Goal: Register for event/course

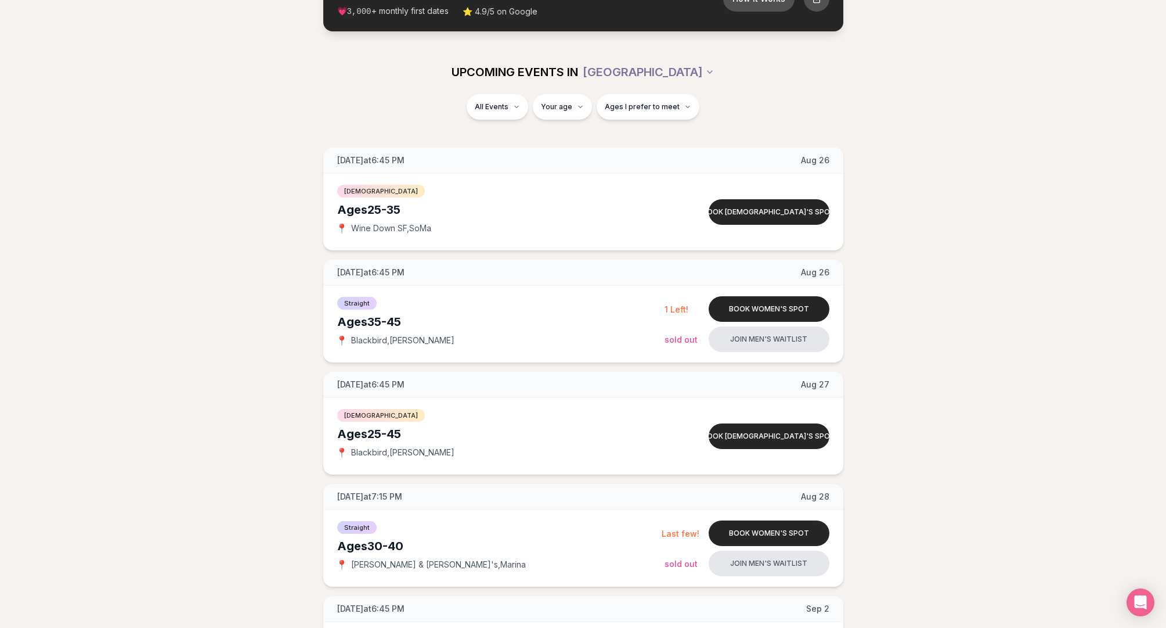
scroll to position [131, 0]
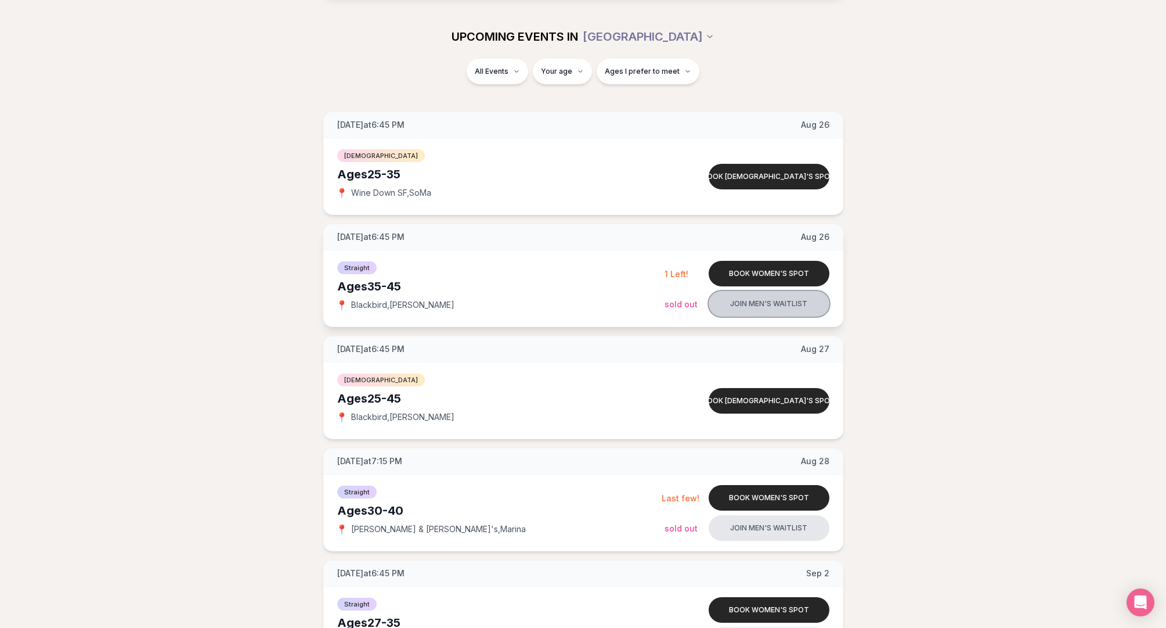
click at [736, 302] on button "Join men's waitlist" at bounding box center [769, 304] width 121 height 26
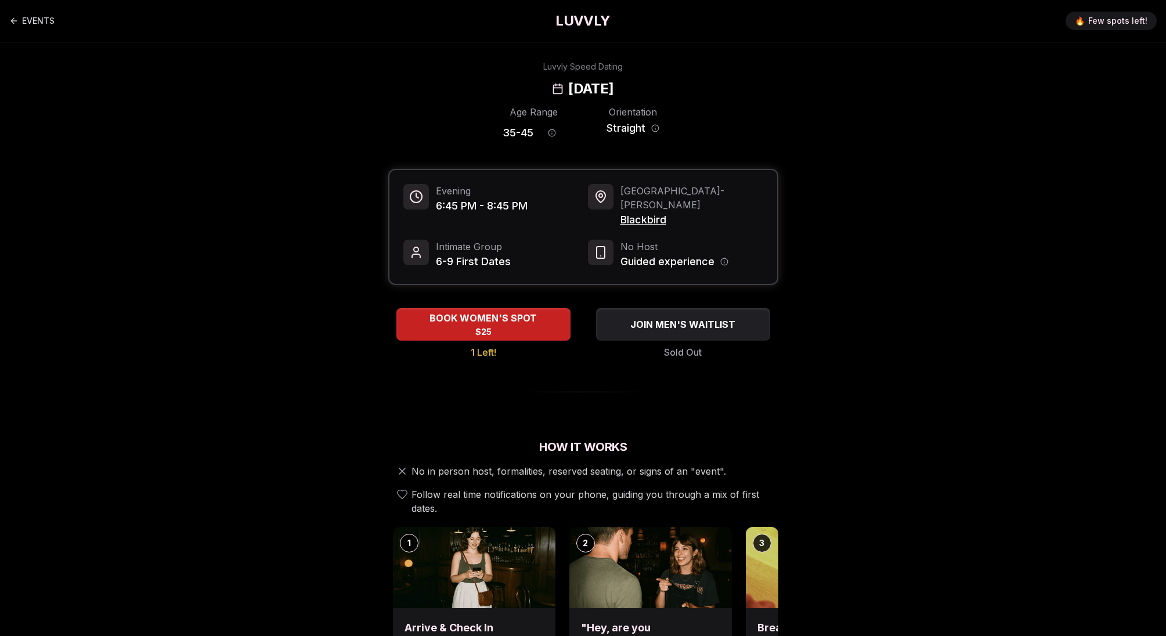
click at [8, 14] on div "EVENTS LUVVLY 🔥 Few spots left!" at bounding box center [583, 21] width 1166 height 42
click at [12, 21] on icon "Back to events" at bounding box center [13, 21] width 5 height 0
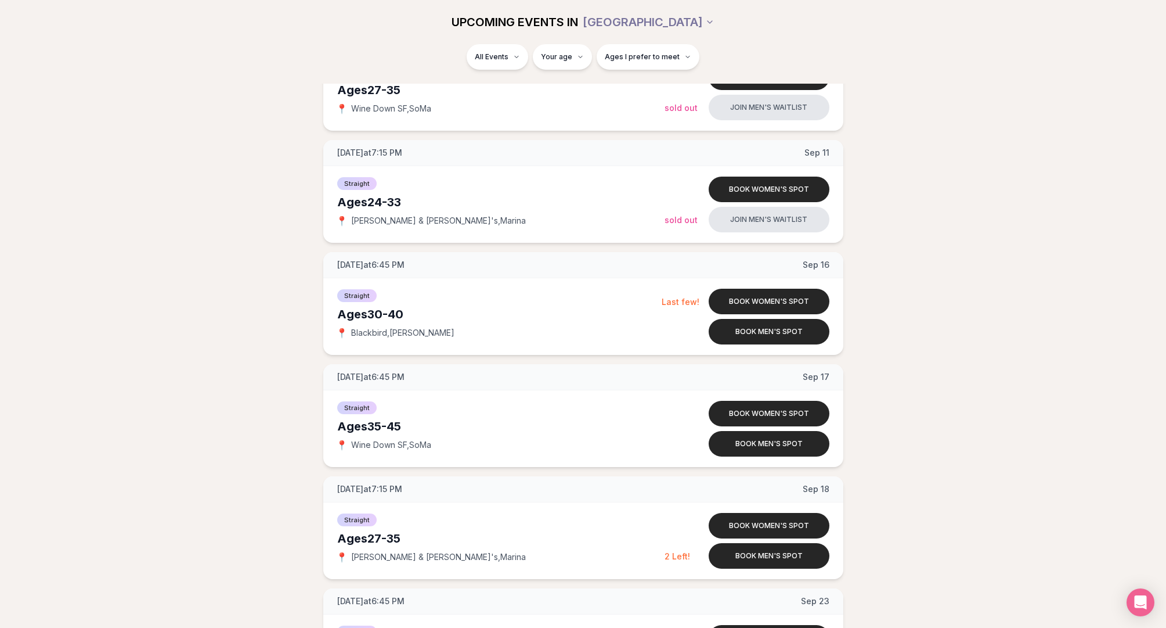
scroll to position [1111, 0]
click at [752, 444] on button "Book men's spot" at bounding box center [769, 444] width 121 height 26
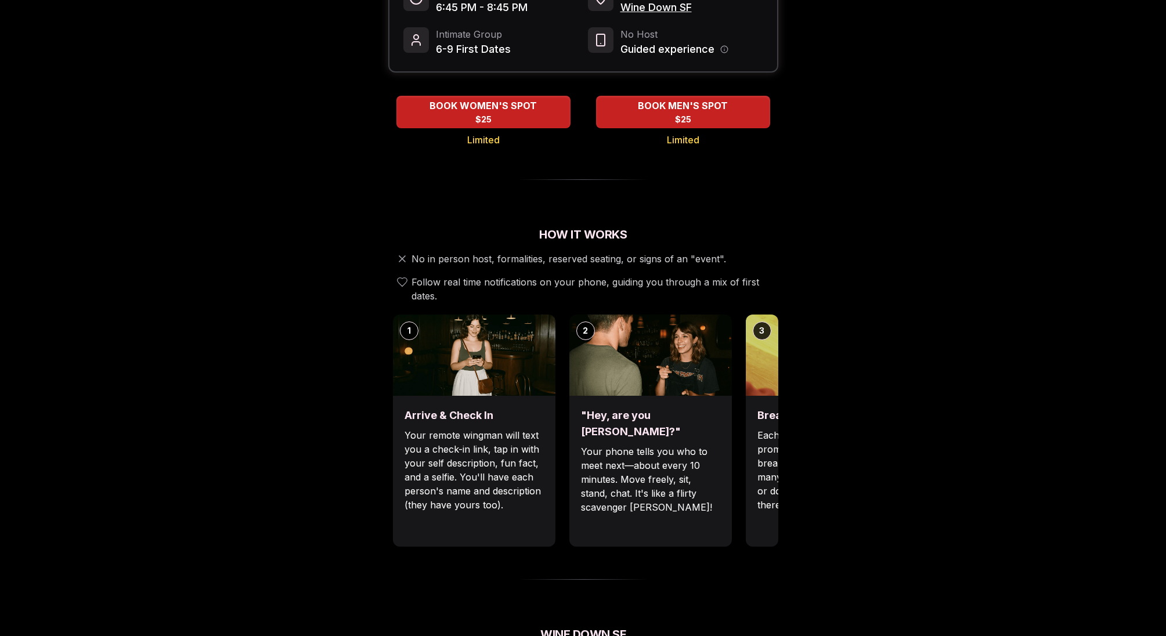
scroll to position [199, 0]
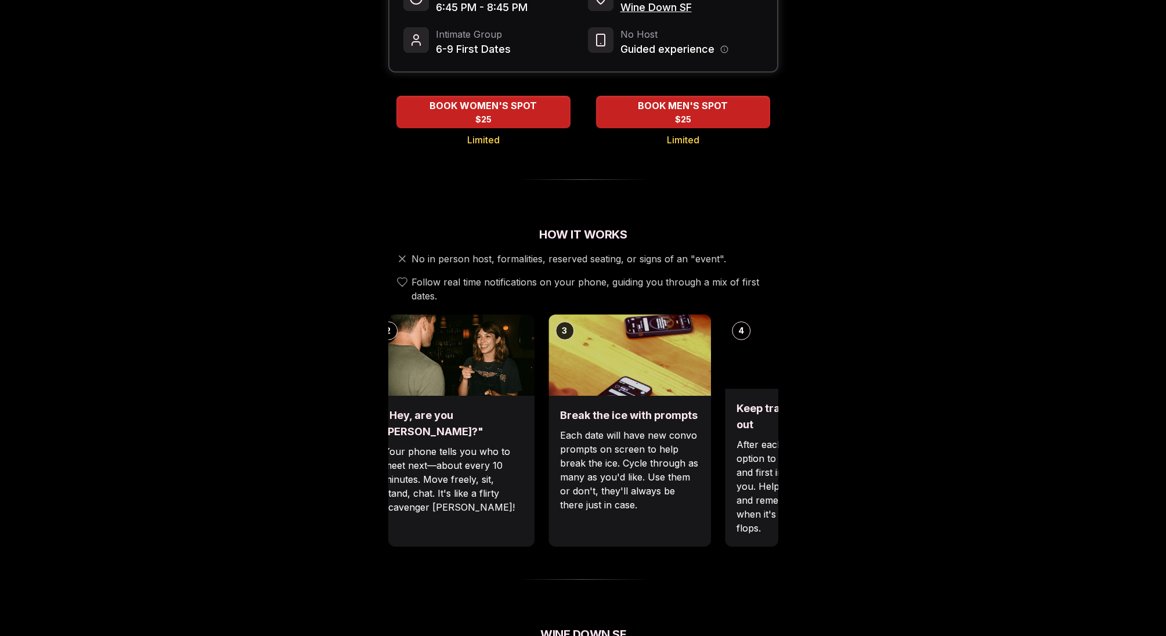
click at [550, 384] on div "3 Break the ice with prompts Each date will have new convo prompts on screen to…" at bounding box center [630, 431] width 163 height 232
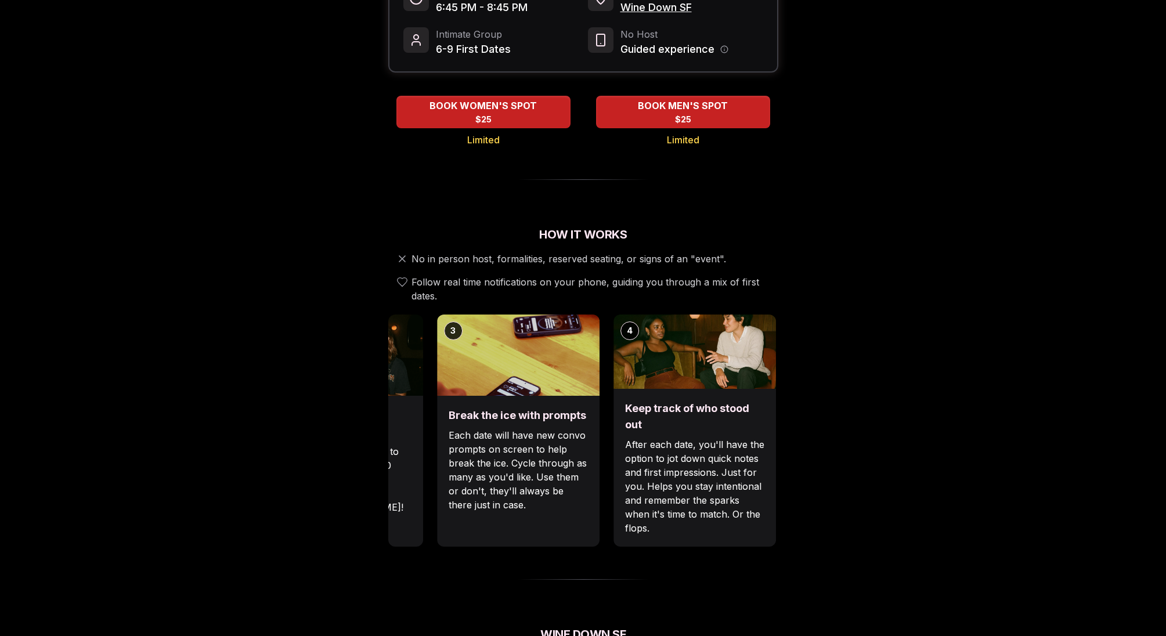
click at [537, 387] on div "3 Break the ice with prompts Each date will have new convo prompts on screen to…" at bounding box center [518, 431] width 163 height 232
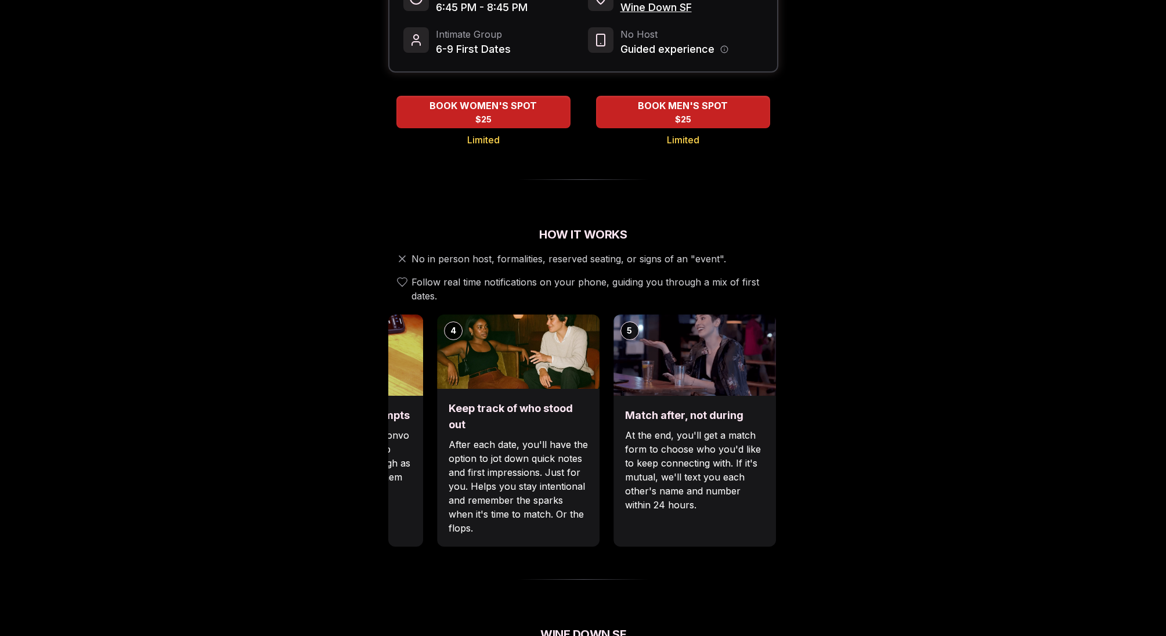
click at [472, 402] on h3 "Keep track of who stood out" at bounding box center [518, 417] width 139 height 33
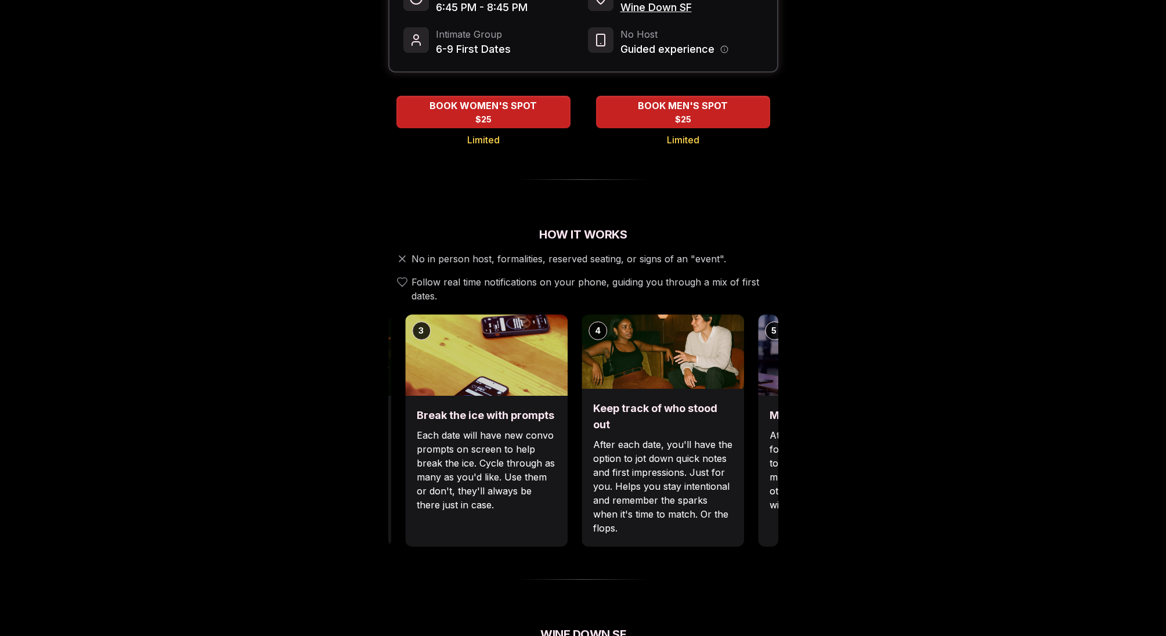
click at [679, 425] on h3 "Keep track of who stood out" at bounding box center [662, 417] width 139 height 33
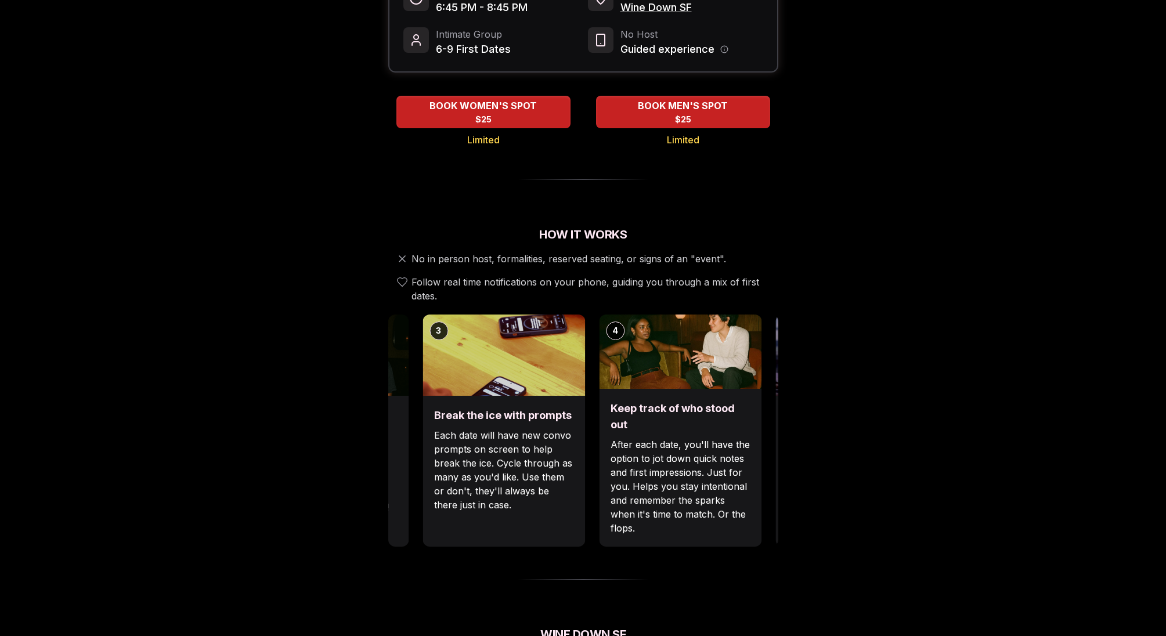
click at [574, 438] on p "Each date will have new convo prompts on screen to help break the ice. Cycle th…" at bounding box center [503, 470] width 139 height 84
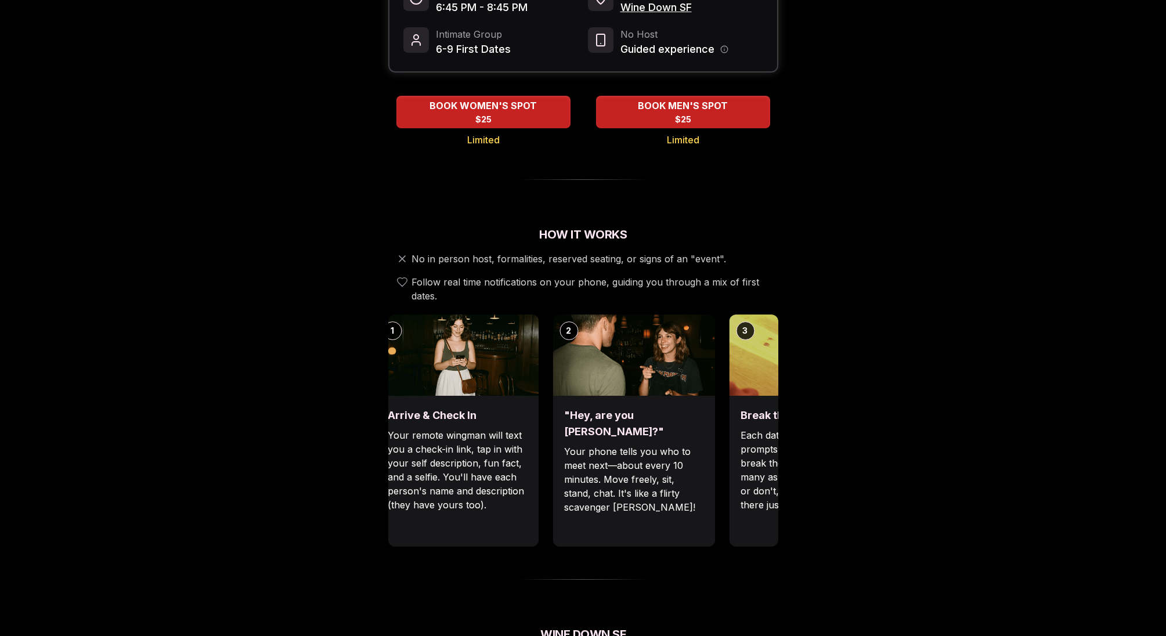
click at [762, 443] on div "1 Arrive & Check In Your remote wingman will text you a check-in link, tap in w…" at bounding box center [567, 431] width 390 height 232
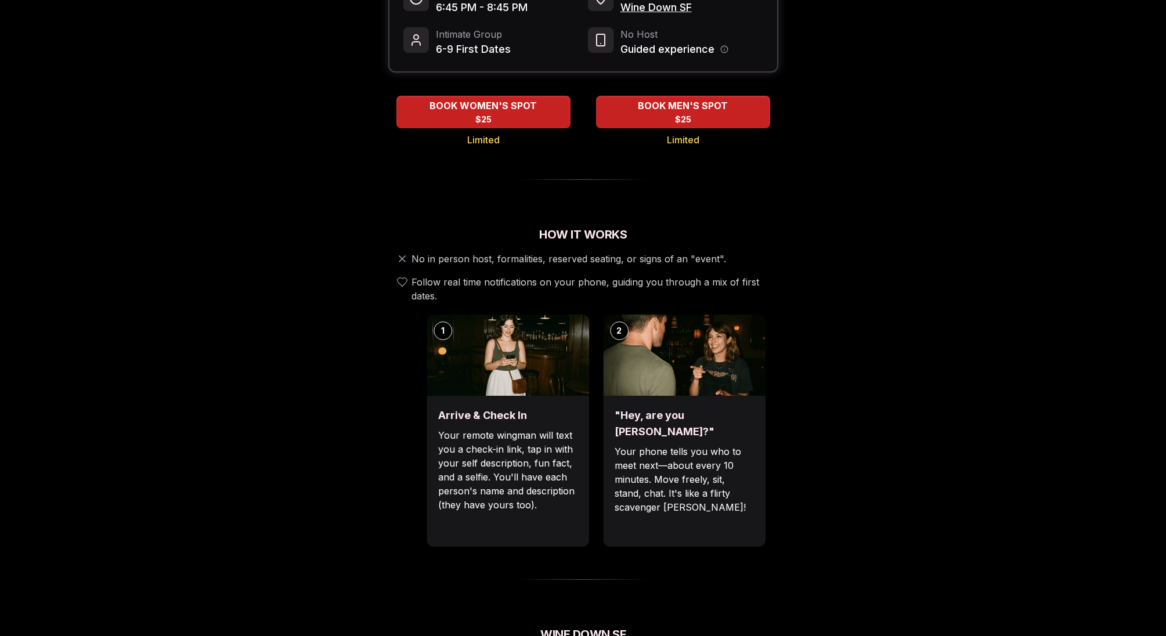
click at [640, 442] on div "1 Arrive & Check In Your remote wingman will text you a check-in link, tap in w…" at bounding box center [617, 431] width 390 height 232
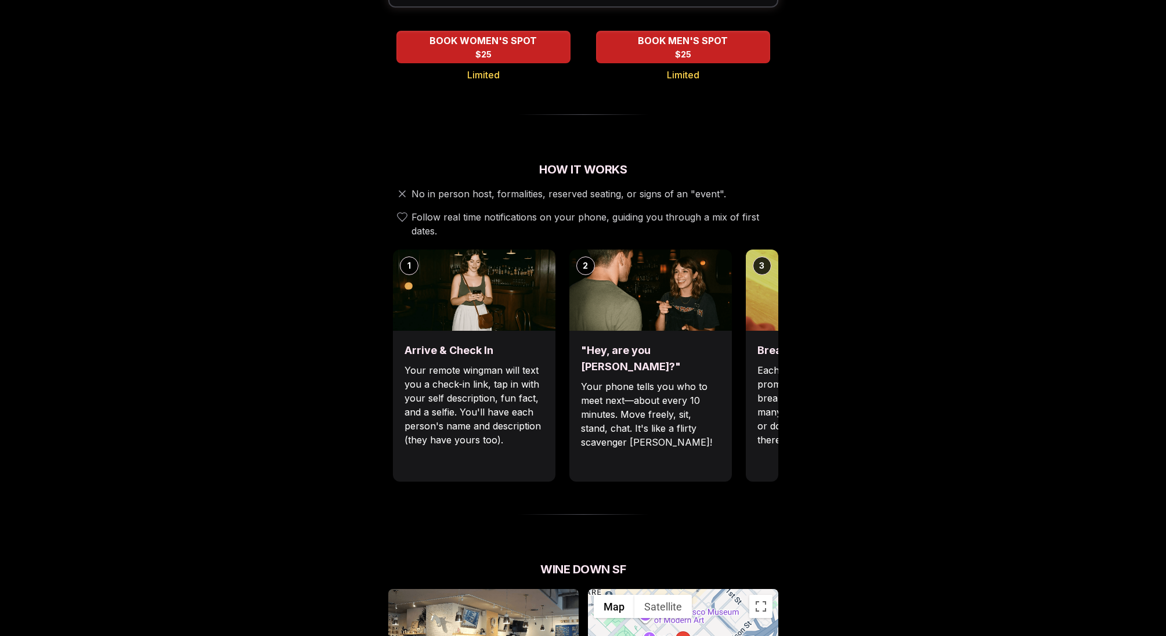
scroll to position [0, 0]
